Goal: Task Accomplishment & Management: Manage account settings

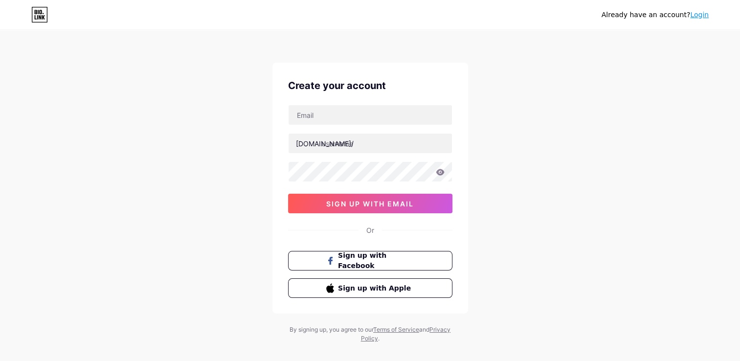
click at [700, 13] on link "Login" at bounding box center [699, 15] width 19 height 8
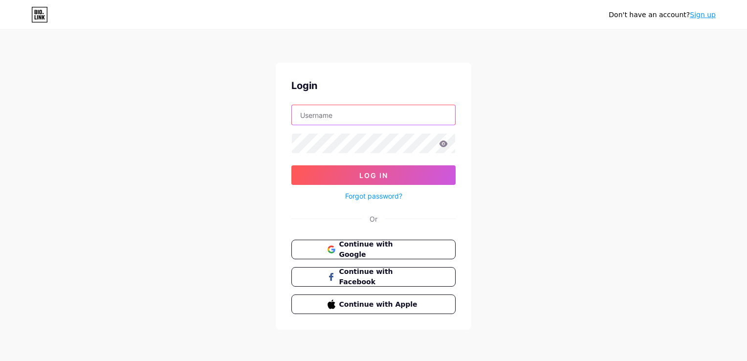
click at [330, 120] on input "text" at bounding box center [373, 115] width 163 height 20
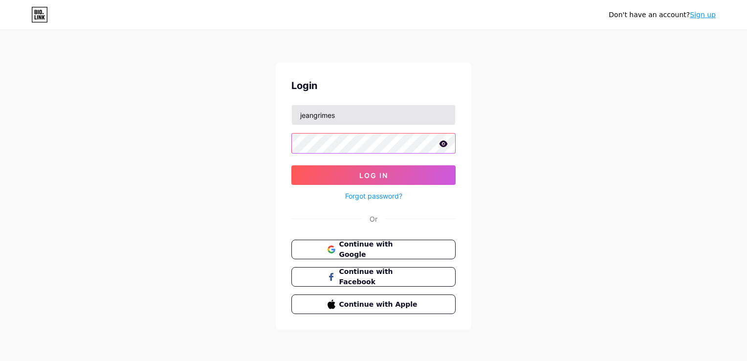
click at [291, 165] on button "Log In" at bounding box center [373, 175] width 164 height 20
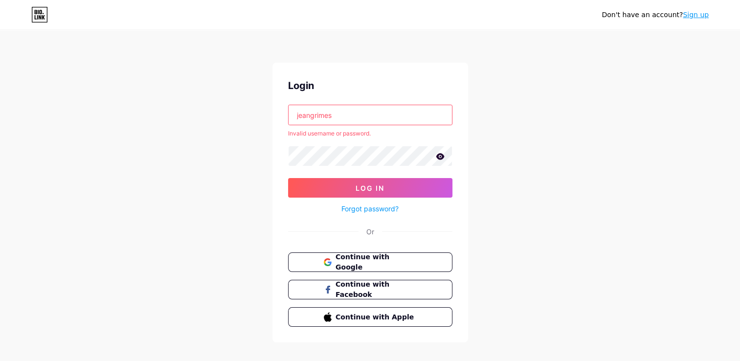
click at [344, 110] on input "jeangrimes" at bounding box center [369, 115] width 163 height 20
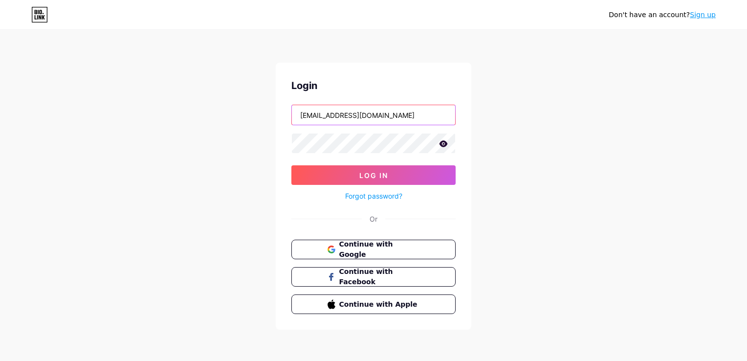
type input "[EMAIL_ADDRESS][DOMAIN_NAME]"
click at [291, 165] on button "Log In" at bounding box center [373, 175] width 164 height 20
